Goal: Task Accomplishment & Management: Manage account settings

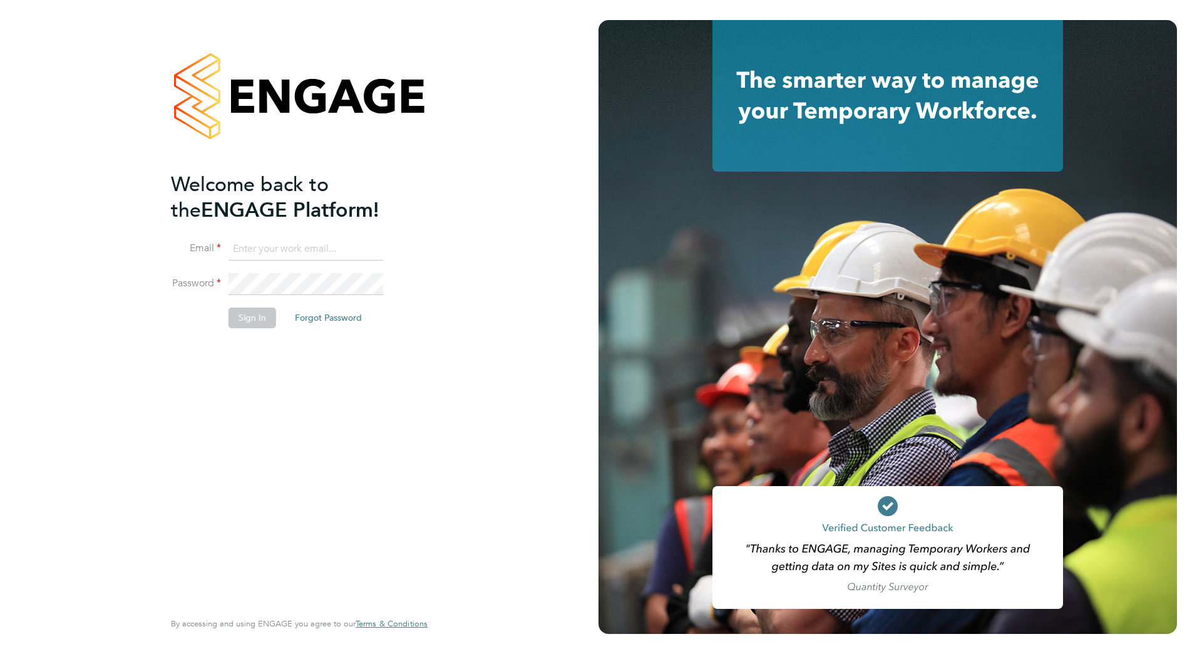
type input "matty.smith@countrysidepartnerships.com"
drag, startPoint x: 246, startPoint y: 523, endPoint x: 286, endPoint y: 379, distance: 150.0
click at [261, 492] on div "Welcome back to the ENGAGE Platform! Email matty.smith@countrysidepartnerships.…" at bounding box center [293, 390] width 244 height 436
click at [237, 313] on button "Sign In" at bounding box center [252, 317] width 48 height 20
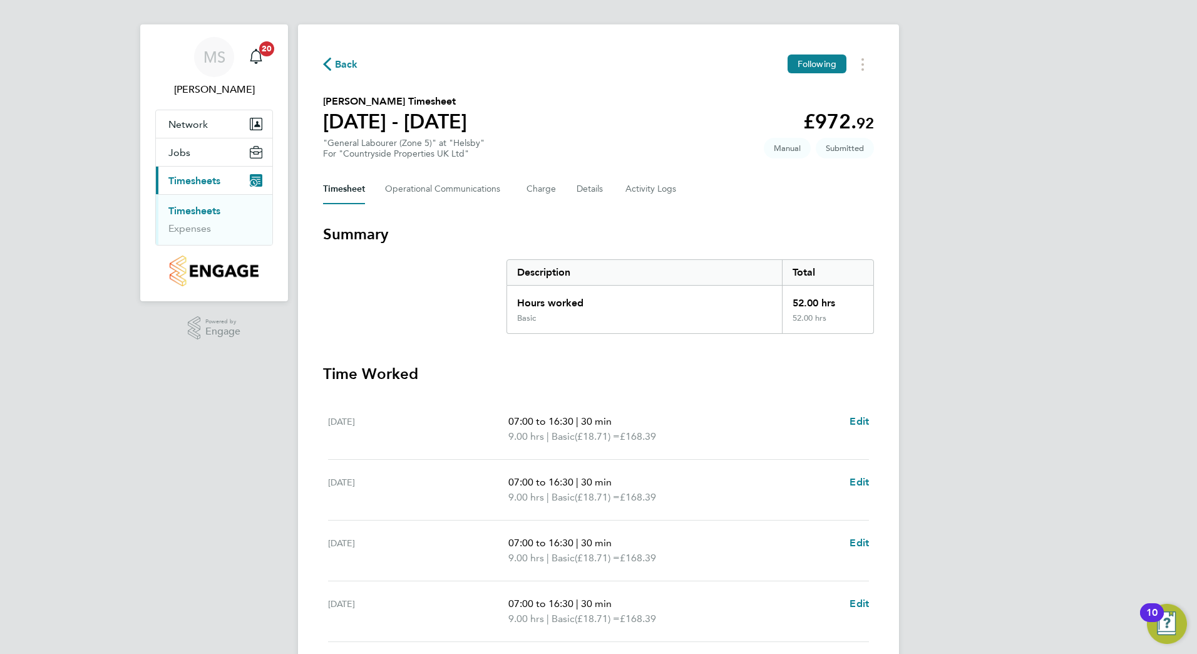
scroll to position [125, 0]
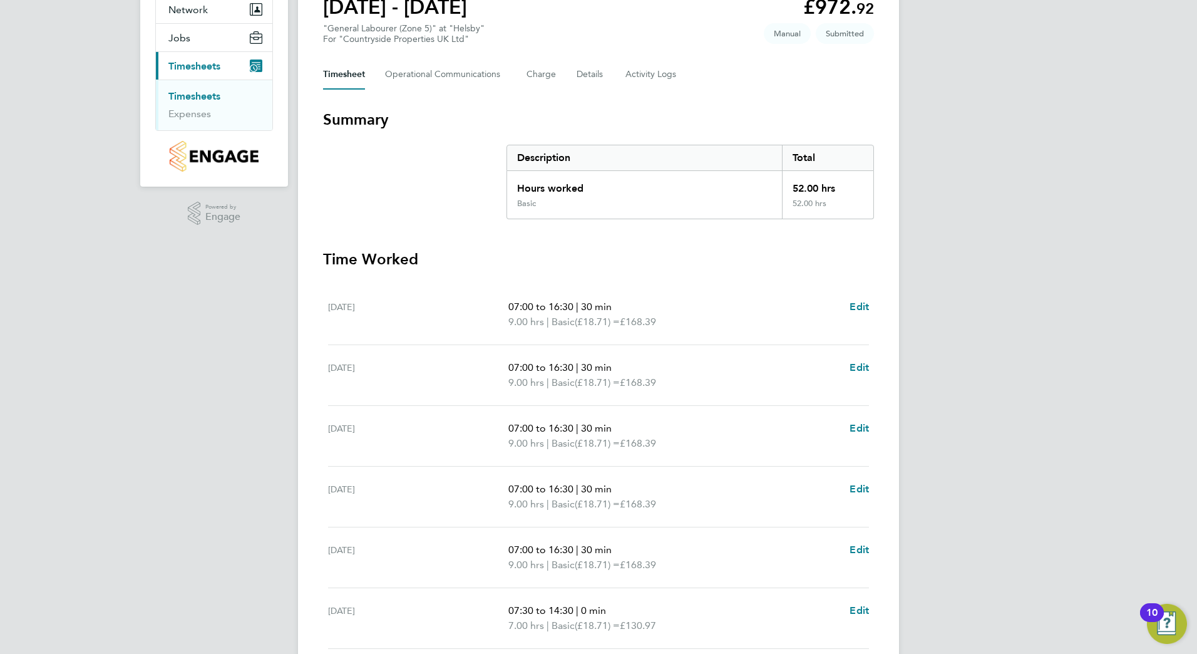
click at [188, 95] on link "Timesheets" at bounding box center [194, 96] width 52 height 12
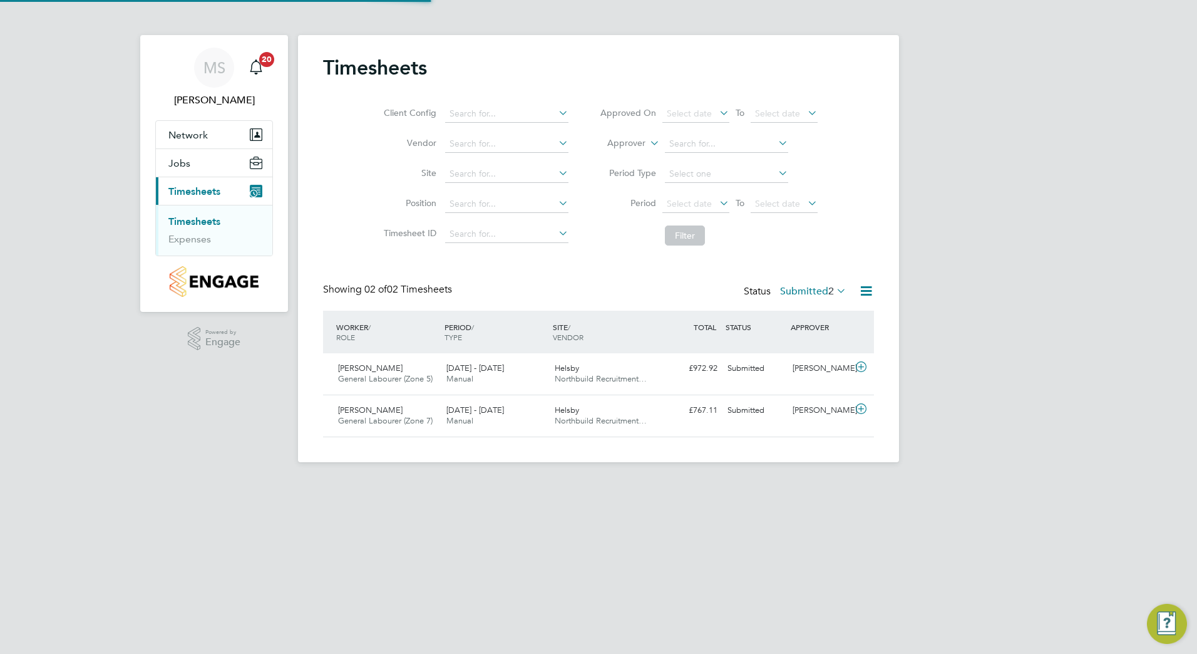
scroll to position [32, 109]
click at [816, 405] on div "[PERSON_NAME]" at bounding box center [819, 410] width 65 height 21
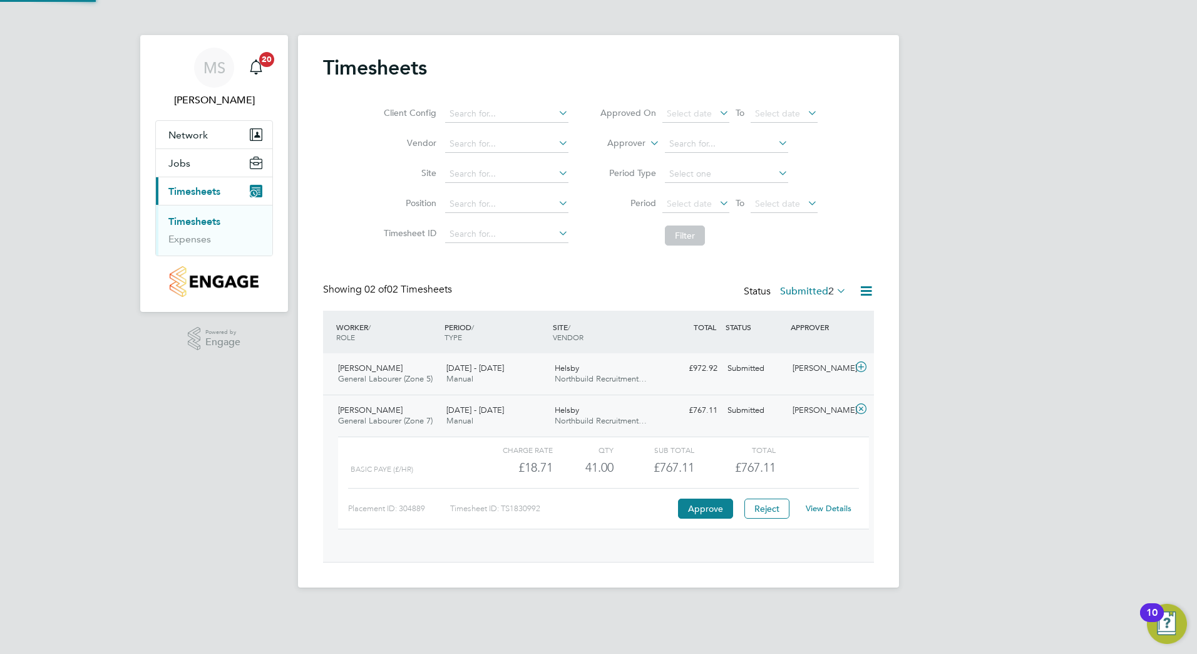
scroll to position [21, 122]
drag, startPoint x: 704, startPoint y: 511, endPoint x: 1014, endPoint y: 585, distance: 318.4
click at [1020, 597] on html "MS Matty Smith Notifications 20 Applications: Network Team Members Sites Jobs V…" at bounding box center [598, 298] width 1197 height 597
click at [1014, 585] on div "MS Matty Smith Notifications 20 Applications: Network Team Members Sites Jobs V…" at bounding box center [598, 298] width 1197 height 597
click at [949, 574] on div "MS Matty Smith Notifications 20 Applications: Network Team Members Sites Jobs V…" at bounding box center [598, 298] width 1197 height 597
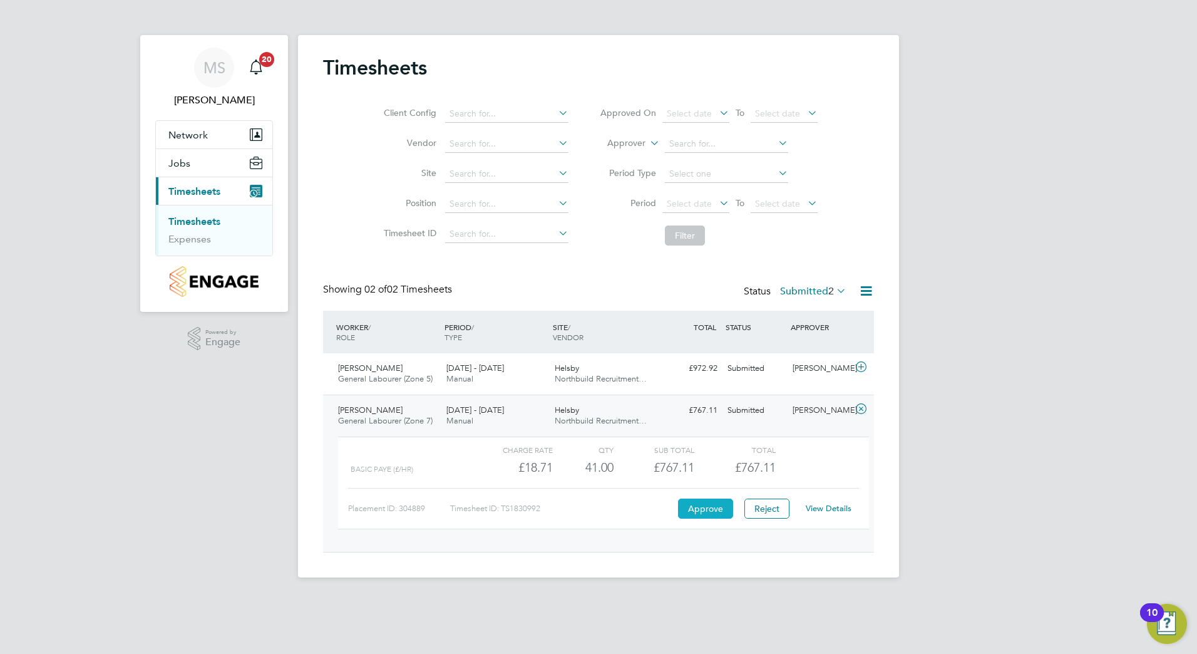
click at [712, 511] on button "Approve" at bounding box center [705, 508] width 55 height 20
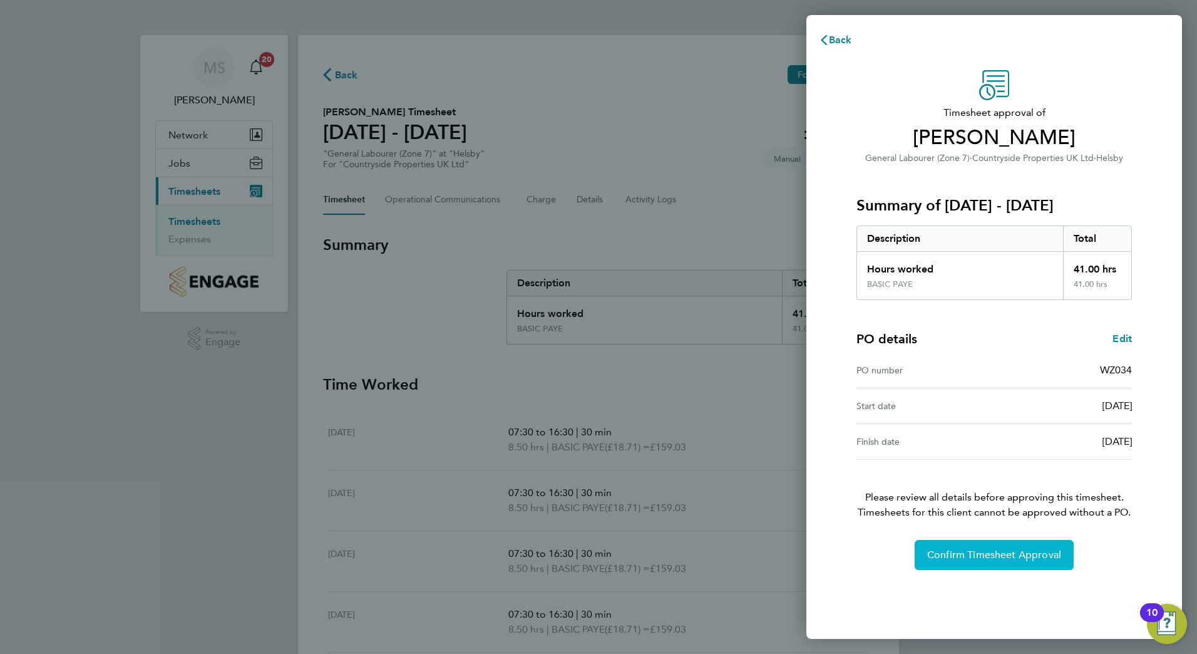
drag, startPoint x: 993, startPoint y: 568, endPoint x: 979, endPoint y: 558, distance: 17.2
click at [980, 559] on div "Timesheet approval of Elliott Nicholson General Labourer (Zone 7) · Countryside…" at bounding box center [994, 346] width 376 height 583
drag, startPoint x: 979, startPoint y: 558, endPoint x: 972, endPoint y: 553, distance: 9.0
click at [972, 553] on span "Confirm Timesheet Approval" at bounding box center [994, 554] width 134 height 13
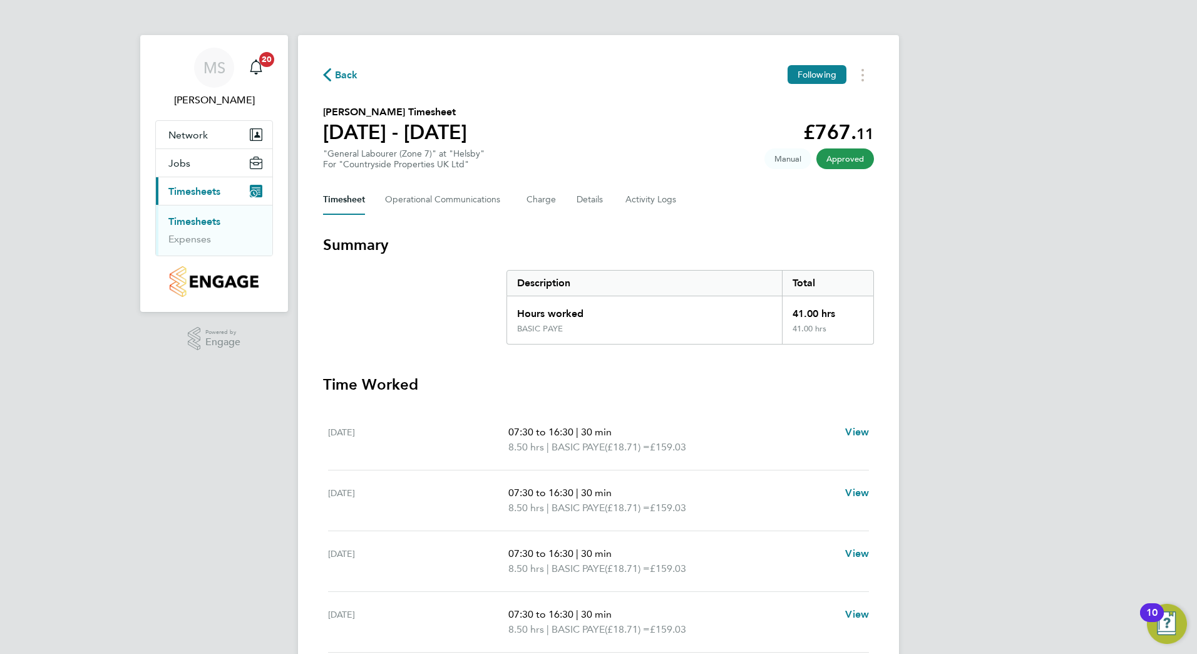
click at [188, 220] on link "Timesheets" at bounding box center [194, 221] width 52 height 12
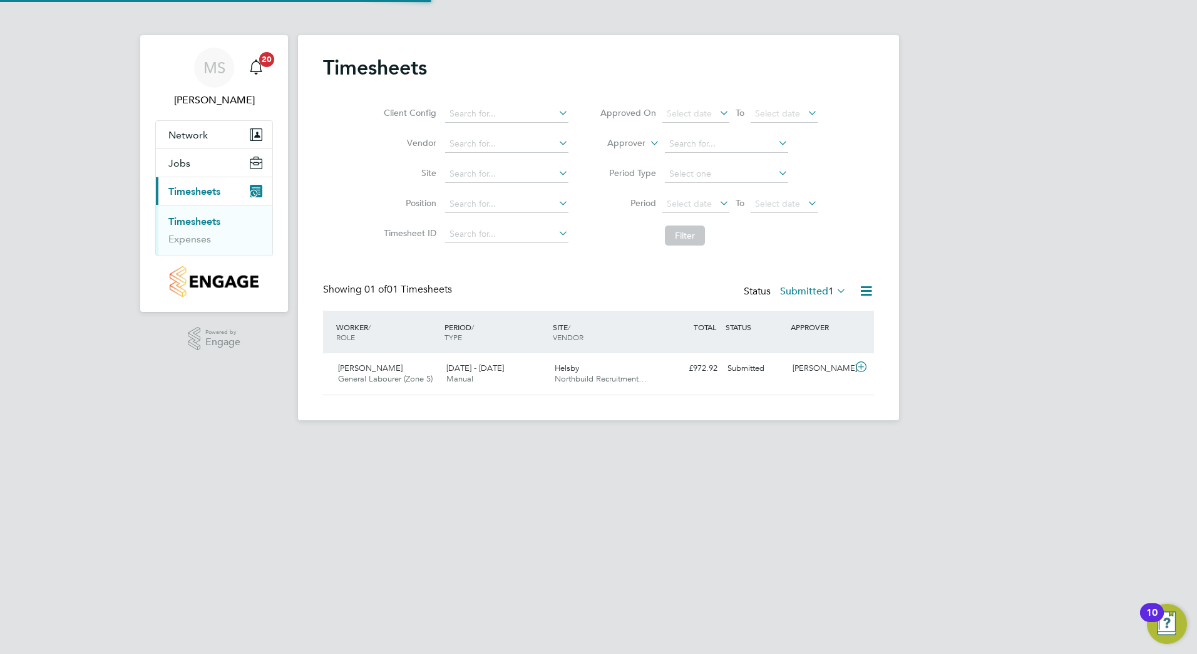
scroll to position [32, 109]
click at [556, 392] on div "Simon Hemingway General Labourer (Zone 5) 22 - 28 Sep 2025 22 - 28 Sep 2025 Man…" at bounding box center [598, 373] width 551 height 41
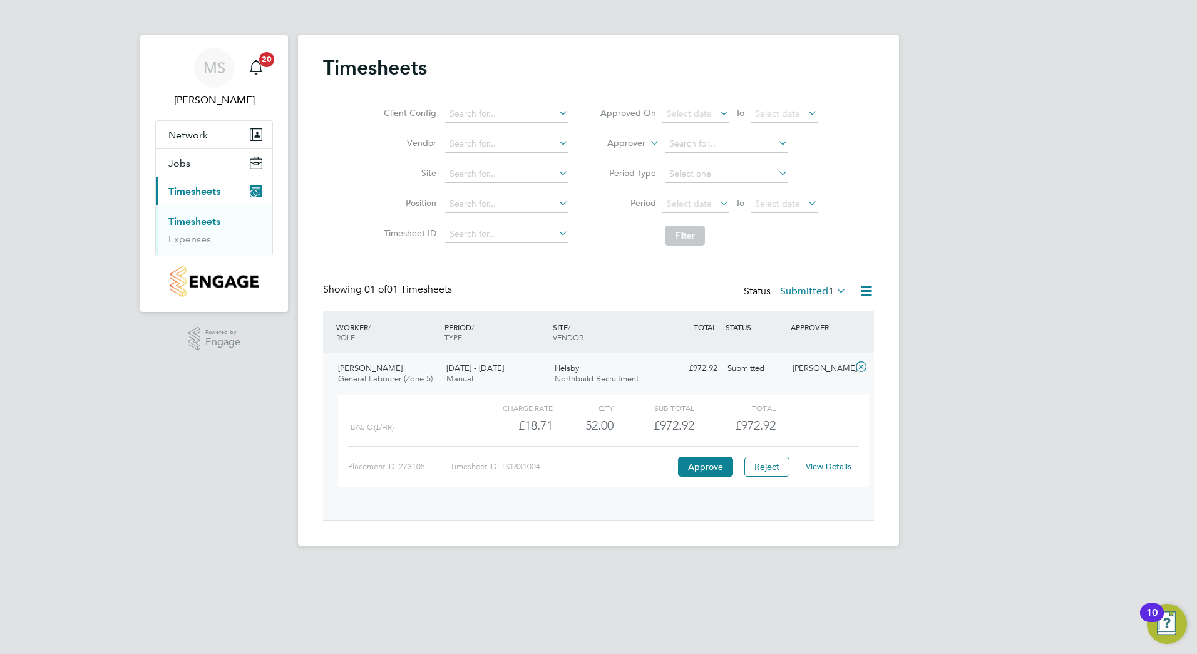
scroll to position [21, 122]
click at [715, 459] on button "Approve" at bounding box center [705, 466] width 55 height 20
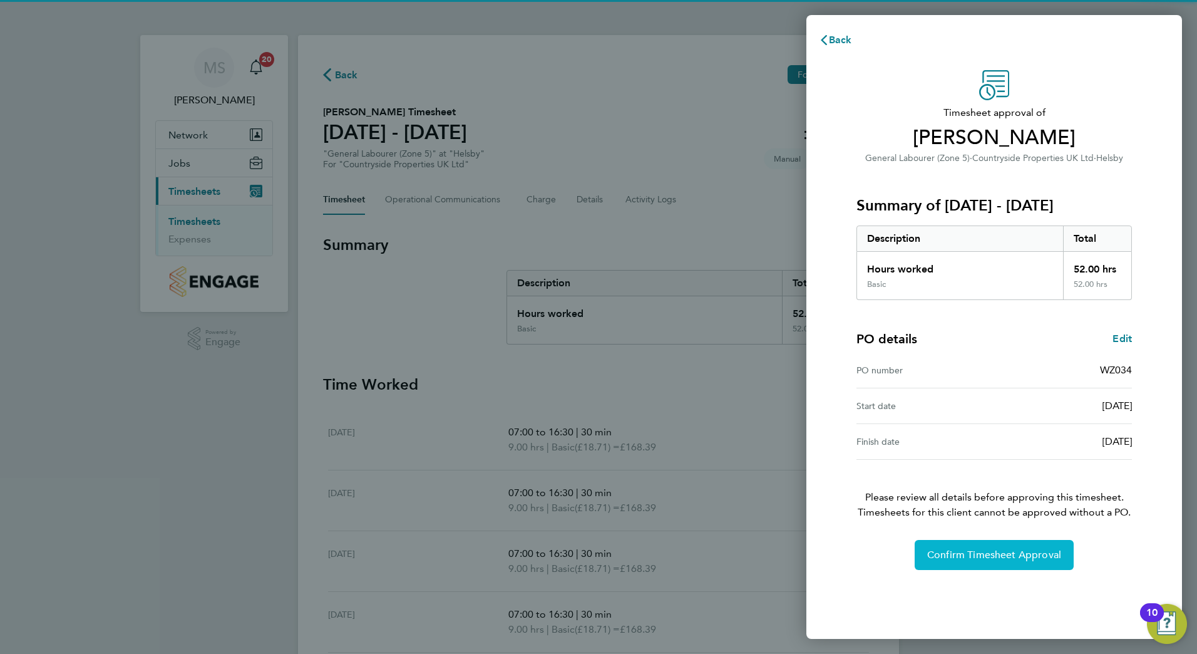
click at [980, 548] on button "Confirm Timesheet Approval" at bounding box center [994, 555] width 159 height 30
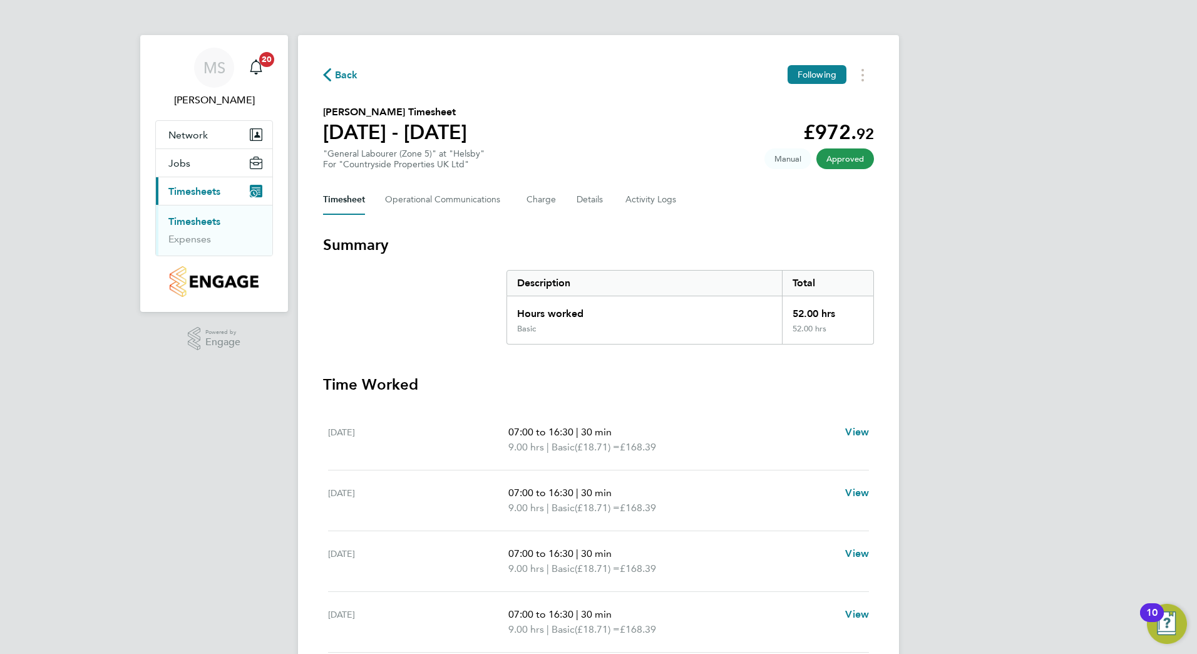
click at [204, 193] on span "Timesheets" at bounding box center [194, 191] width 52 height 12
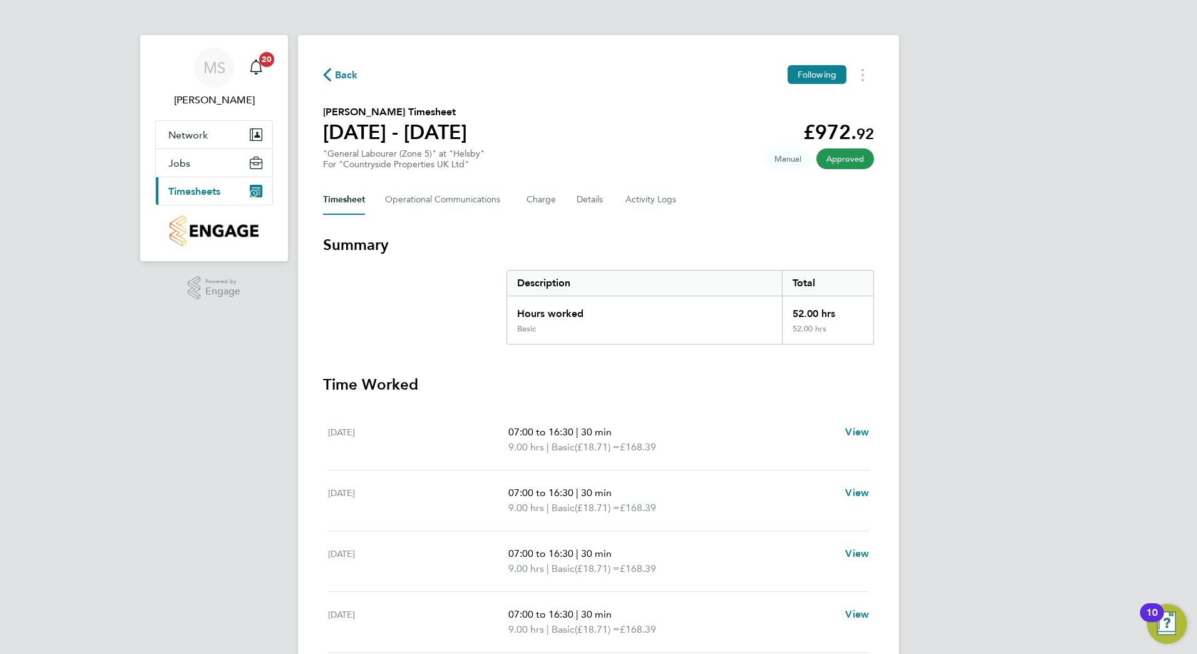
click at [192, 192] on span "Timesheets" at bounding box center [194, 191] width 52 height 12
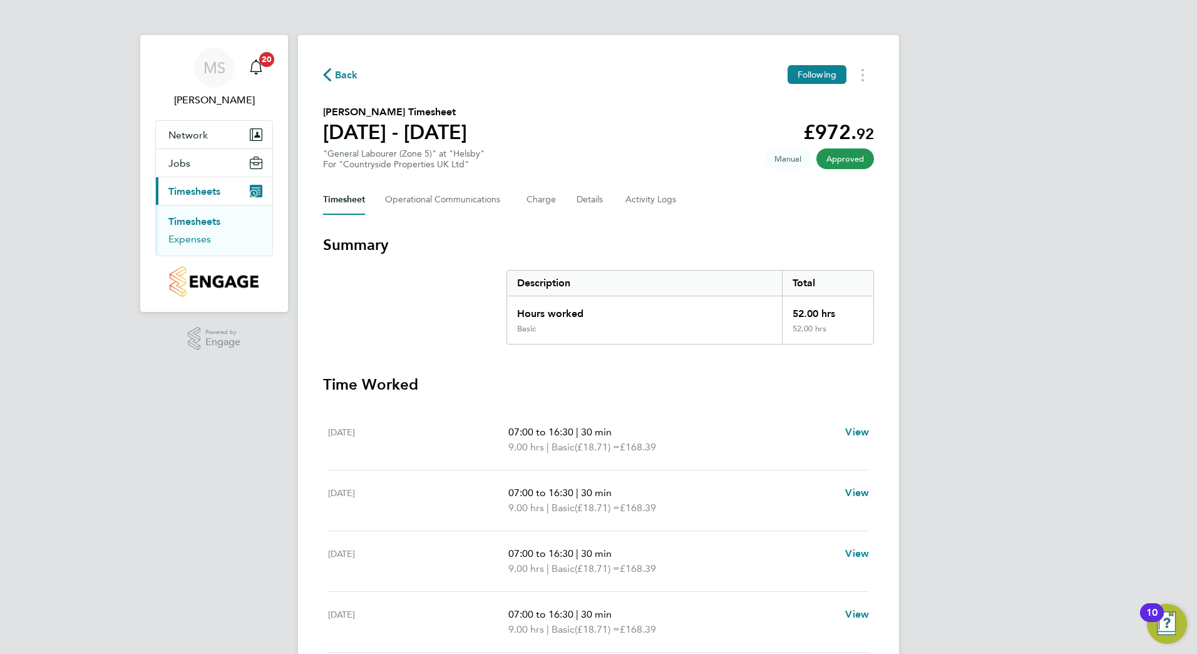
click at [196, 238] on link "Expenses" at bounding box center [189, 239] width 43 height 12
